Goal: Find specific page/section: Find specific page/section

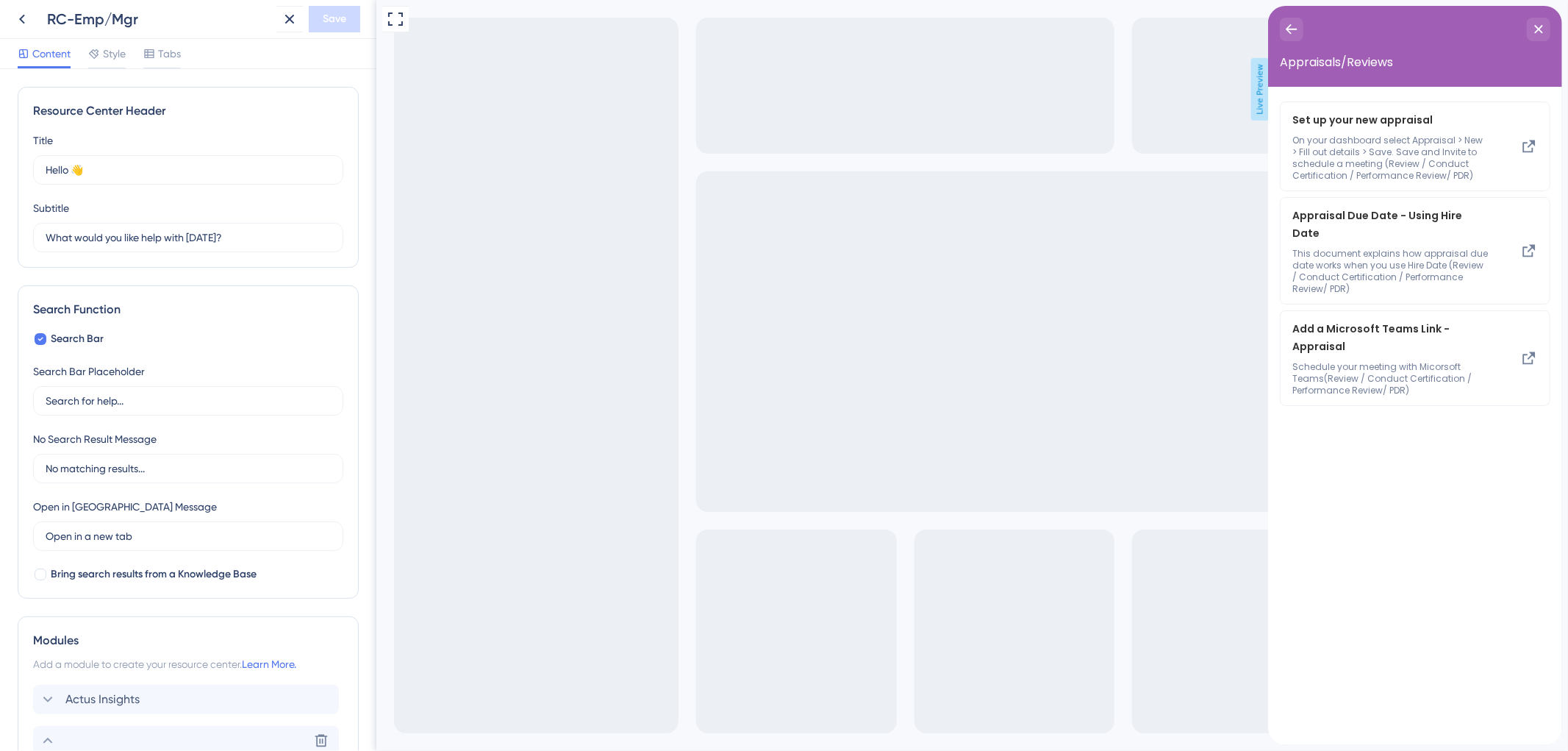
scroll to position [653, 0]
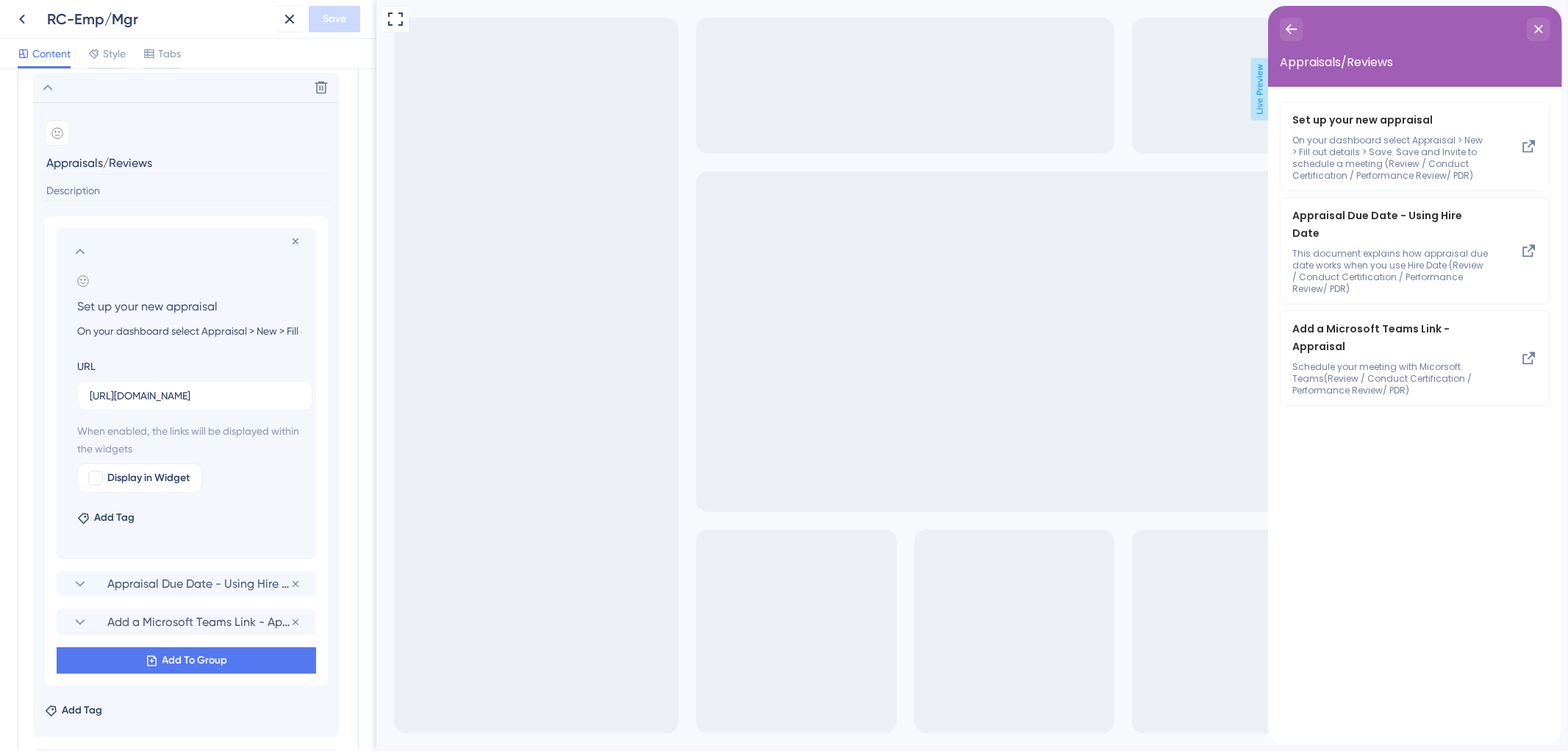
click at [21, 17] on icon at bounding box center [22, 20] width 6 height 9
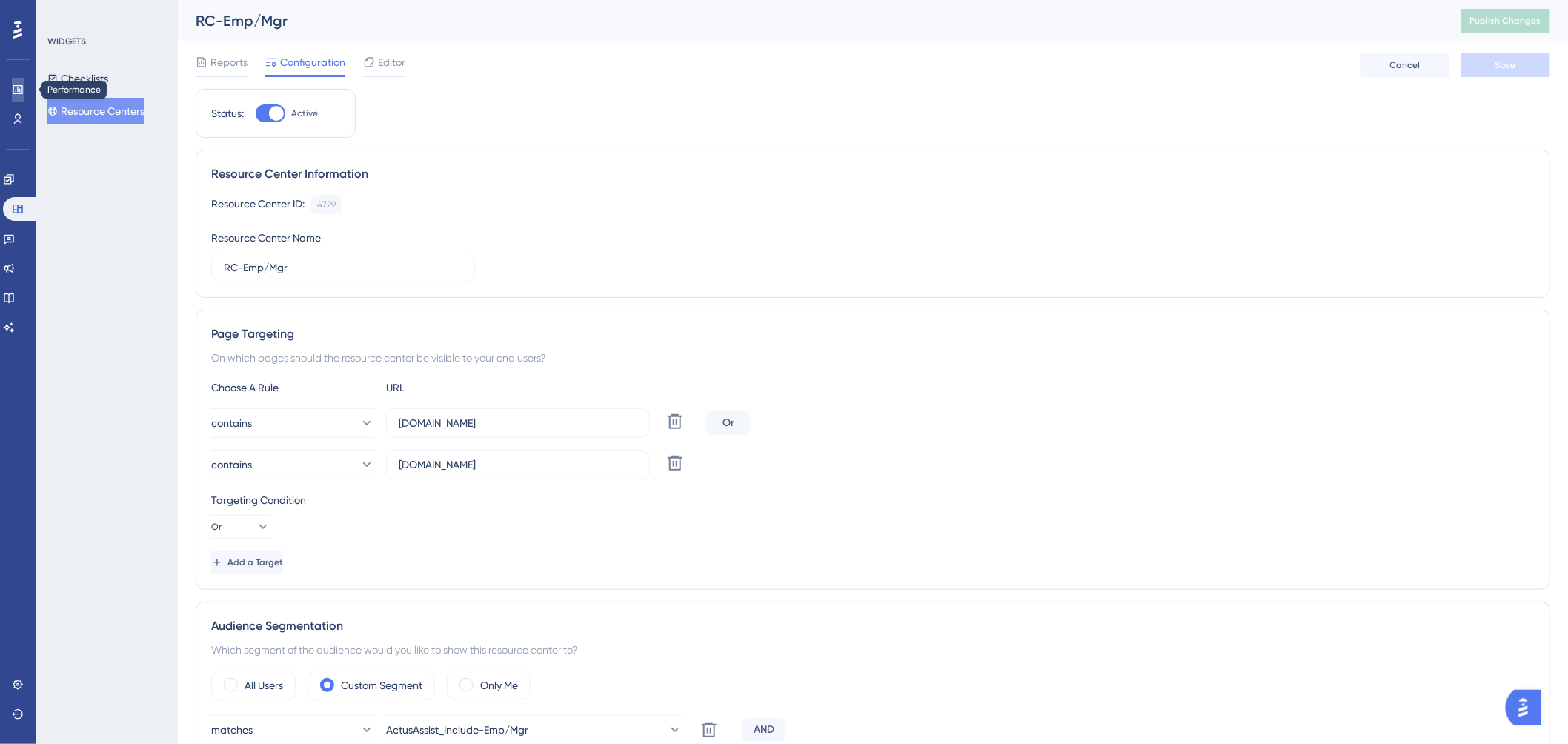
click at [17, 89] on icon at bounding box center [17, 89] width 9 height 9
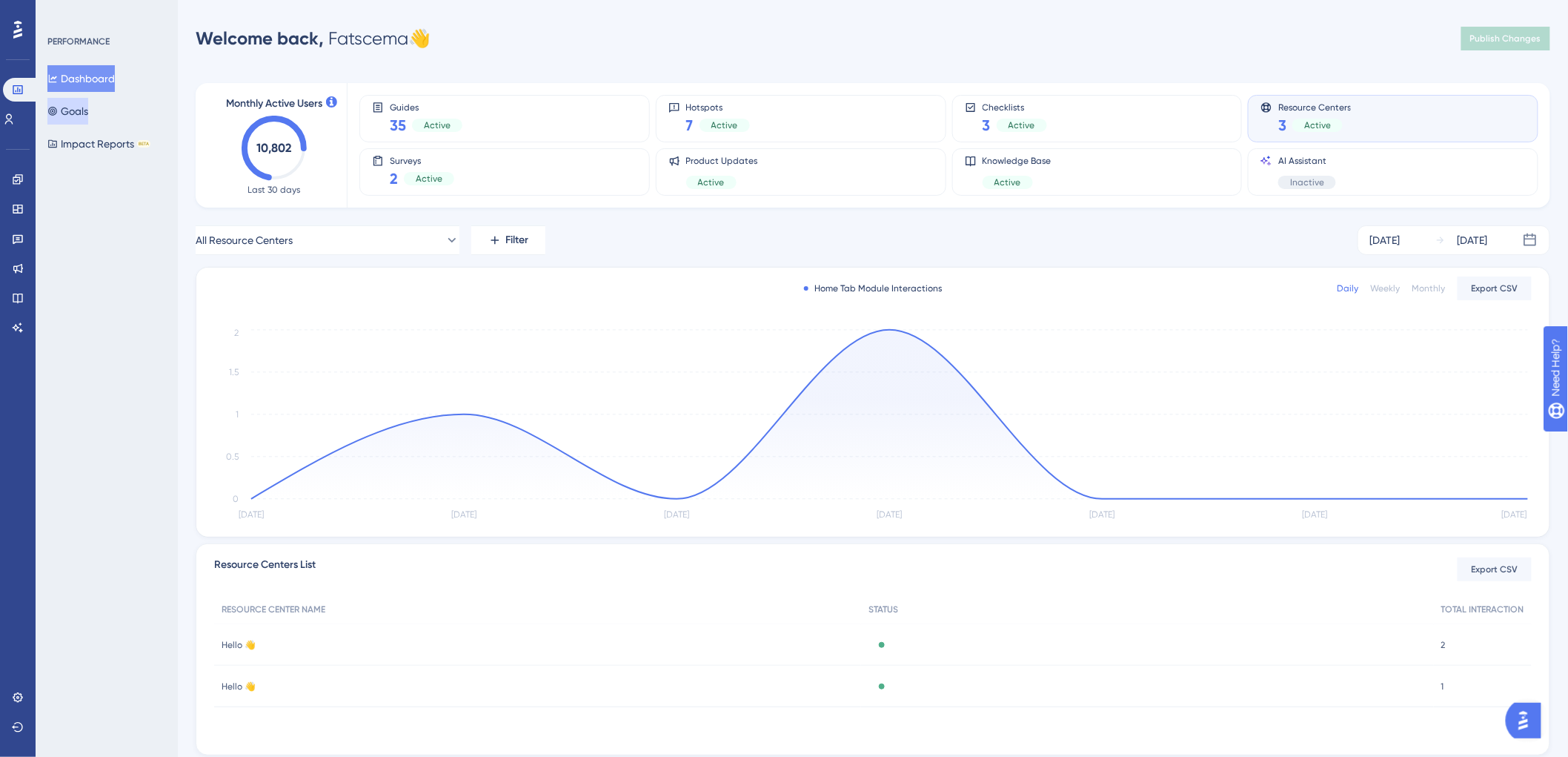
click at [87, 112] on button "Goals" at bounding box center [67, 111] width 41 height 27
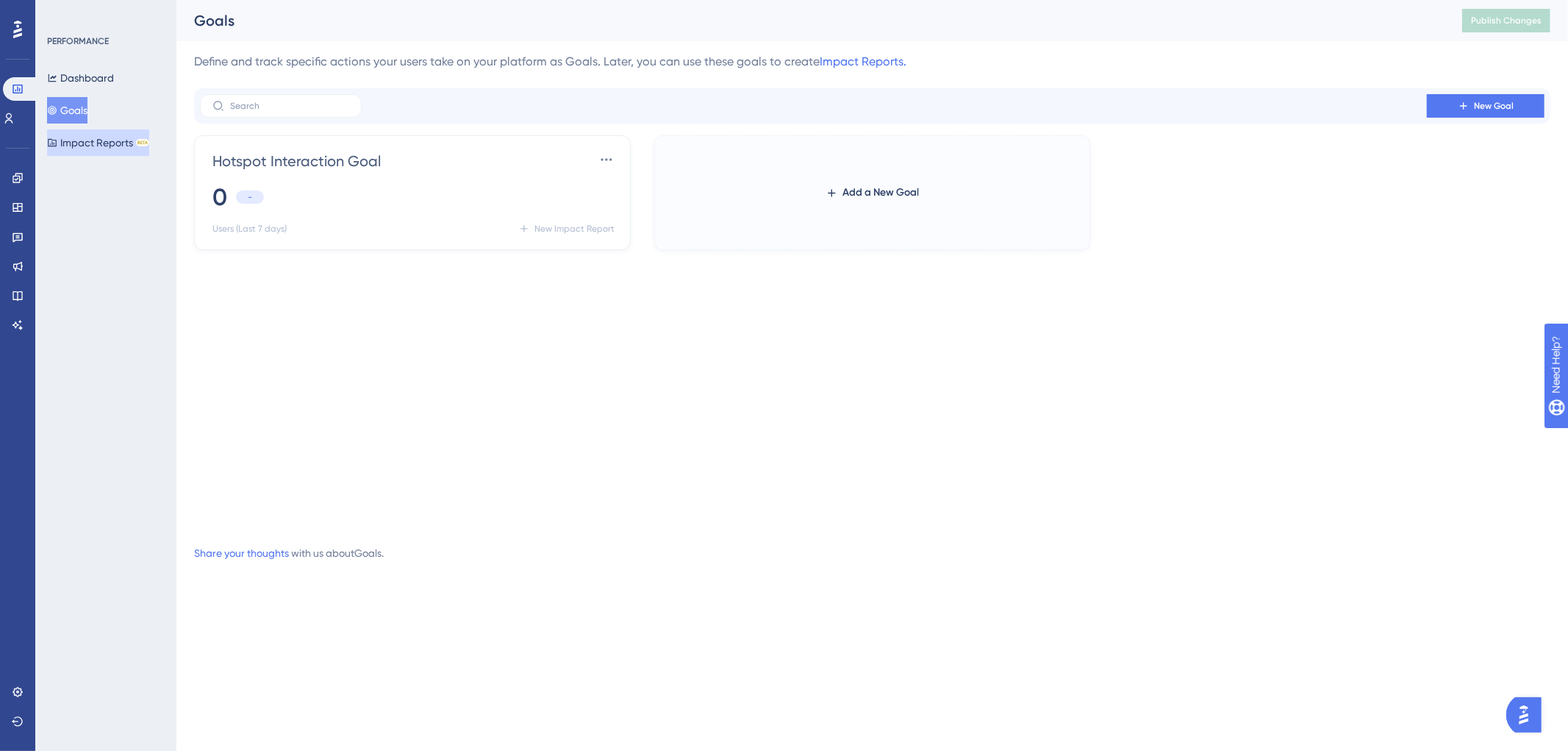
click at [86, 144] on button "Impact Reports BETA" at bounding box center [98, 143] width 102 height 26
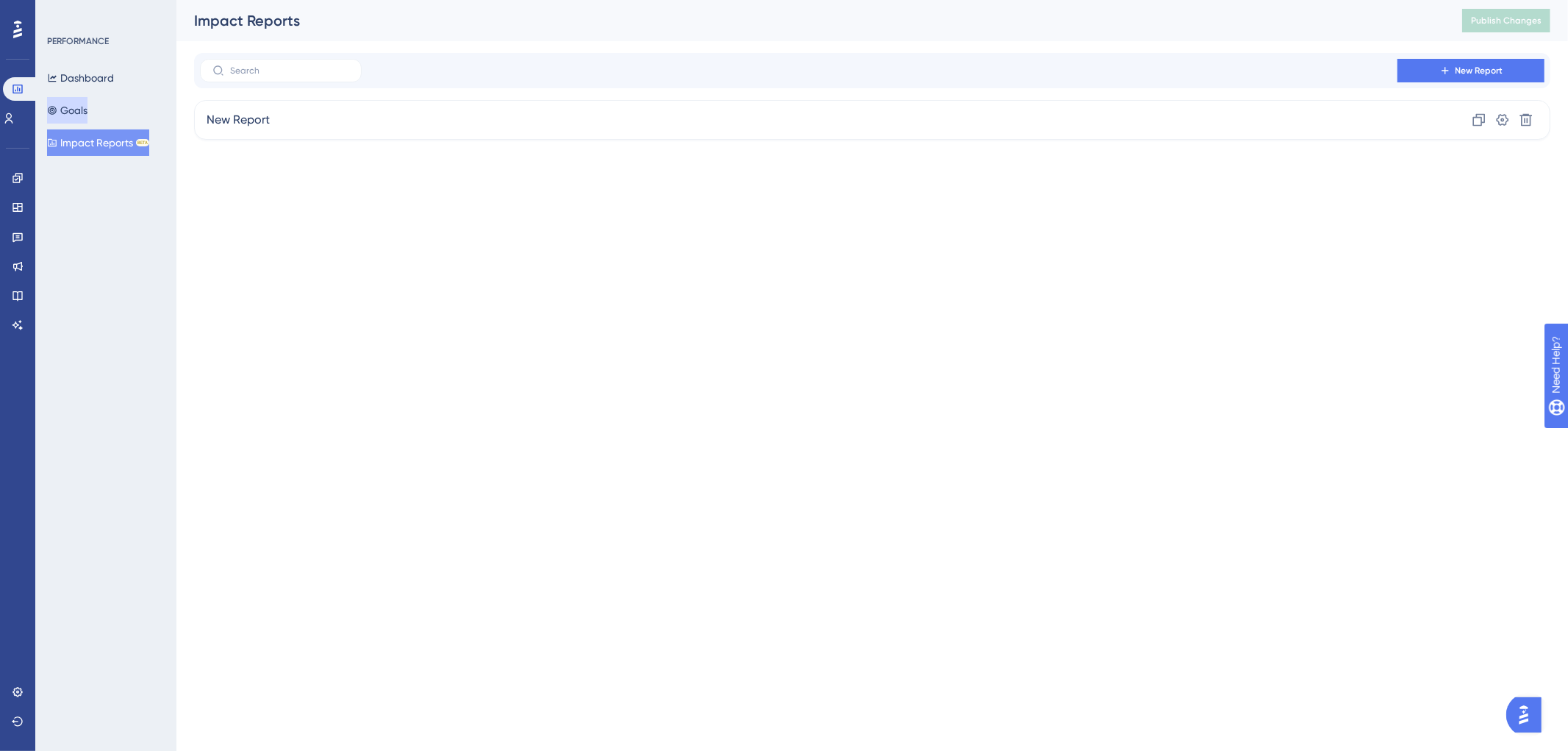
click at [87, 101] on button "Goals" at bounding box center [67, 110] width 40 height 26
